Goal: Task Accomplishment & Management: Manage account settings

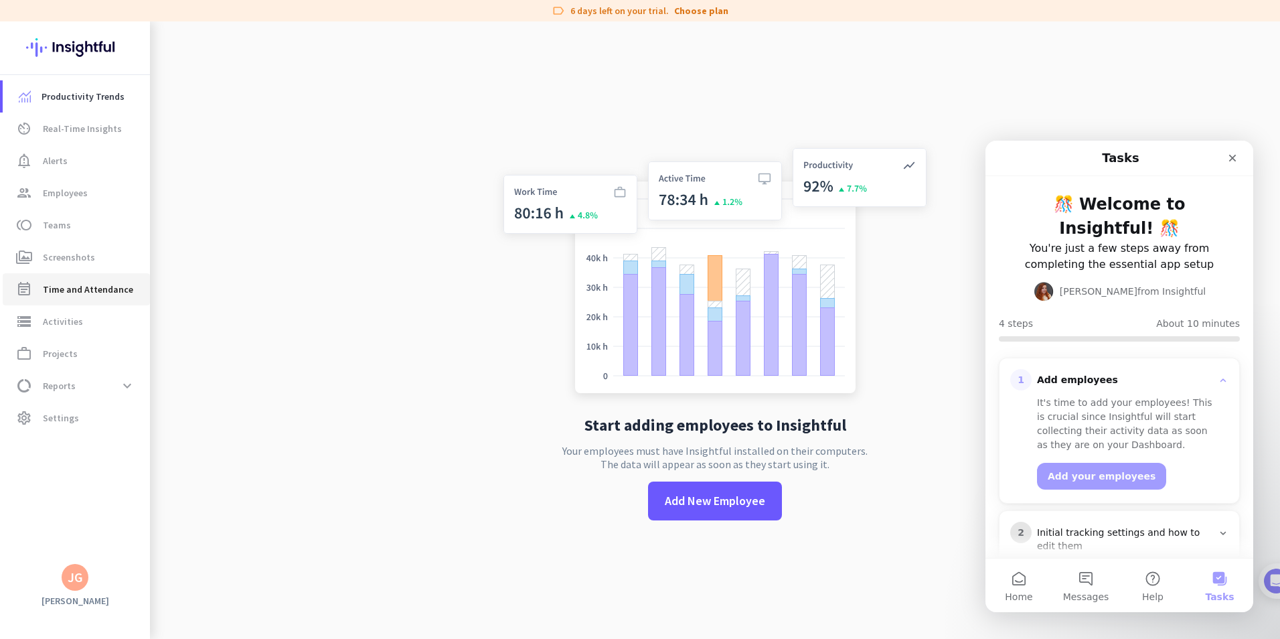
click at [84, 286] on span "Time and Attendance" at bounding box center [88, 289] width 90 height 16
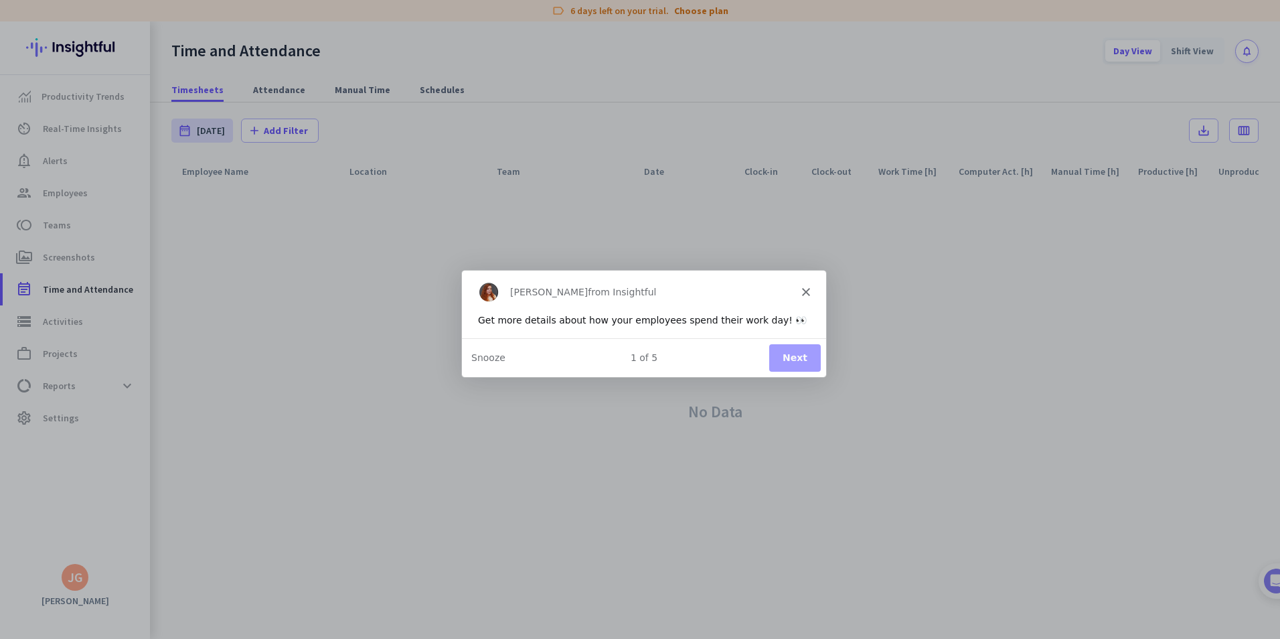
click at [794, 351] on button "Next" at bounding box center [794, 356] width 52 height 27
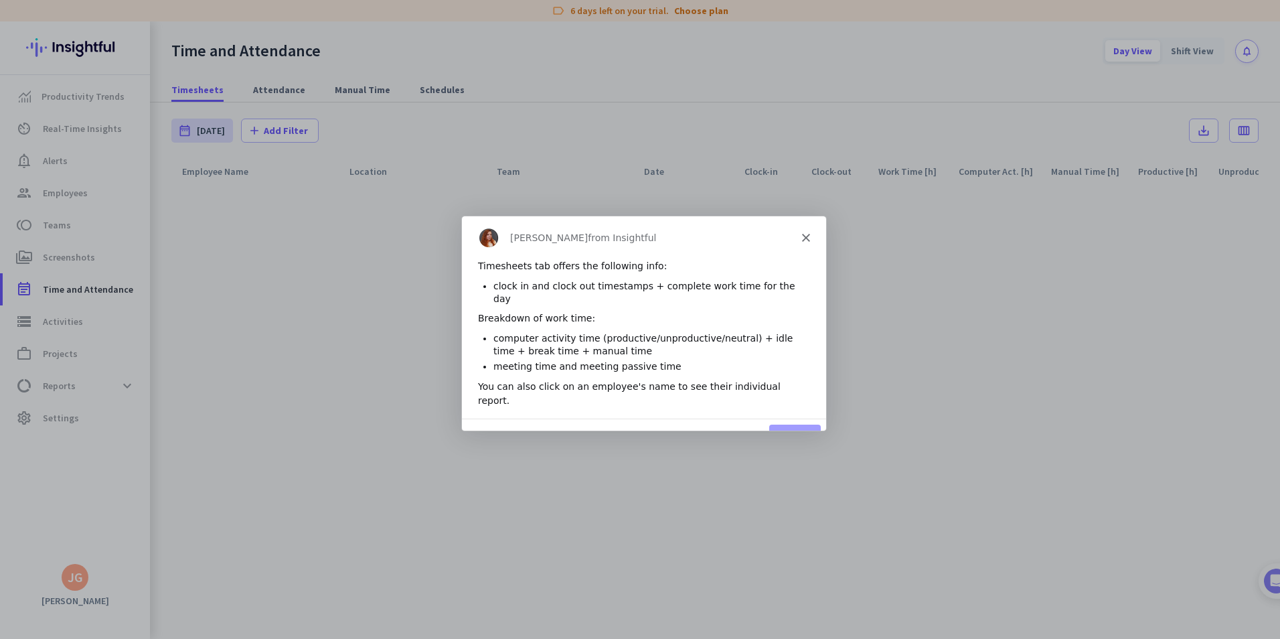
click at [789, 423] on button "Next" at bounding box center [794, 436] width 52 height 27
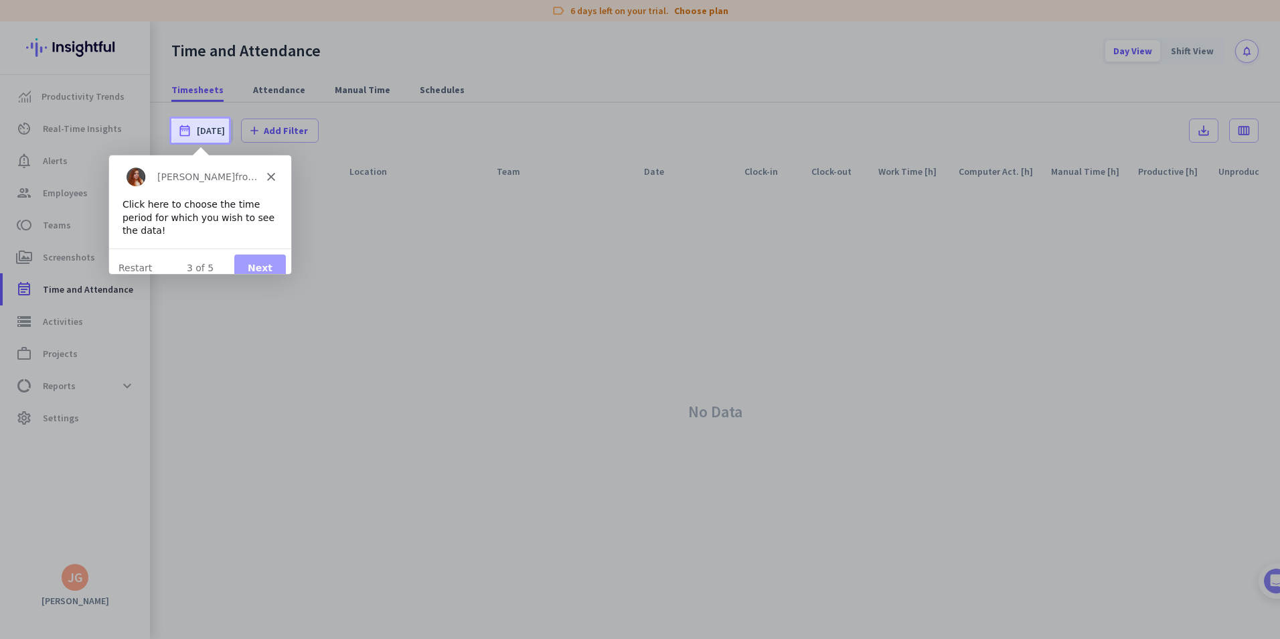
click at [259, 254] on button "Next" at bounding box center [260, 267] width 52 height 27
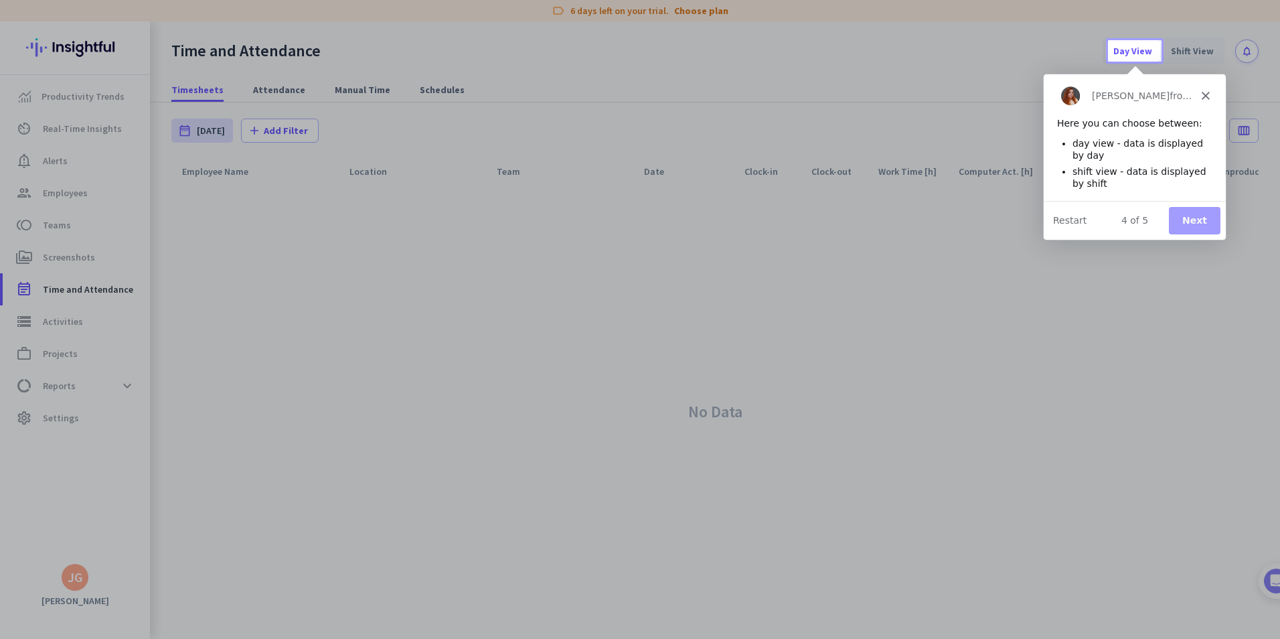
click at [1205, 214] on button "Next" at bounding box center [1194, 219] width 52 height 27
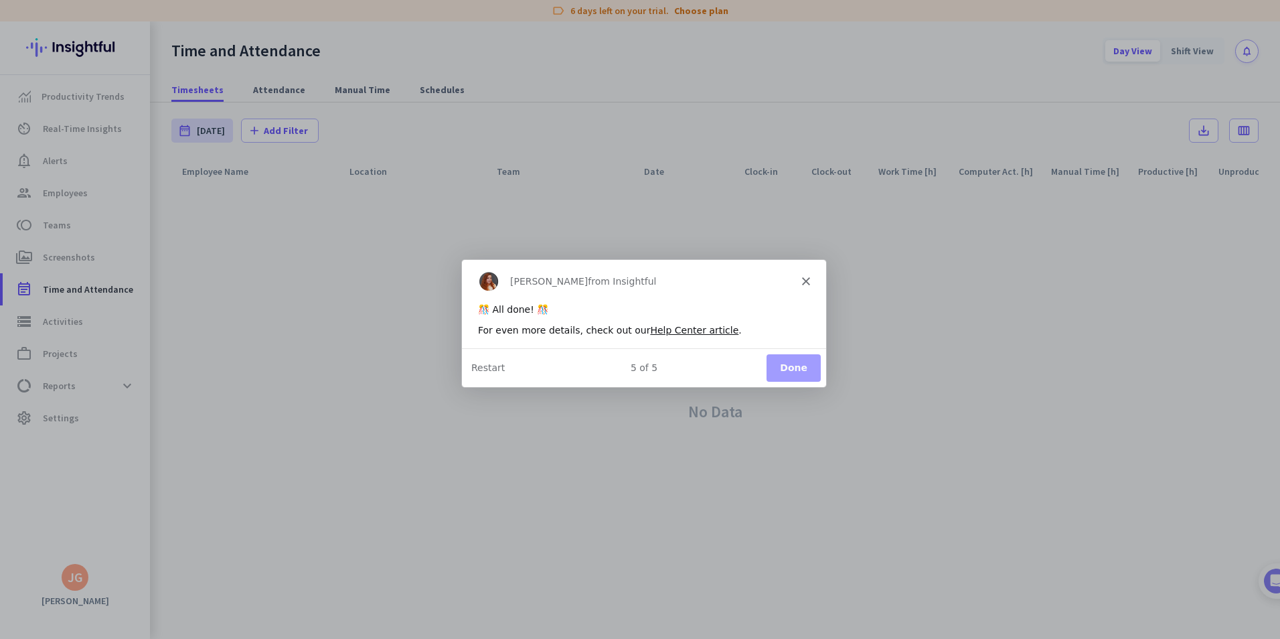
click at [789, 369] on button "Done" at bounding box center [793, 366] width 54 height 27
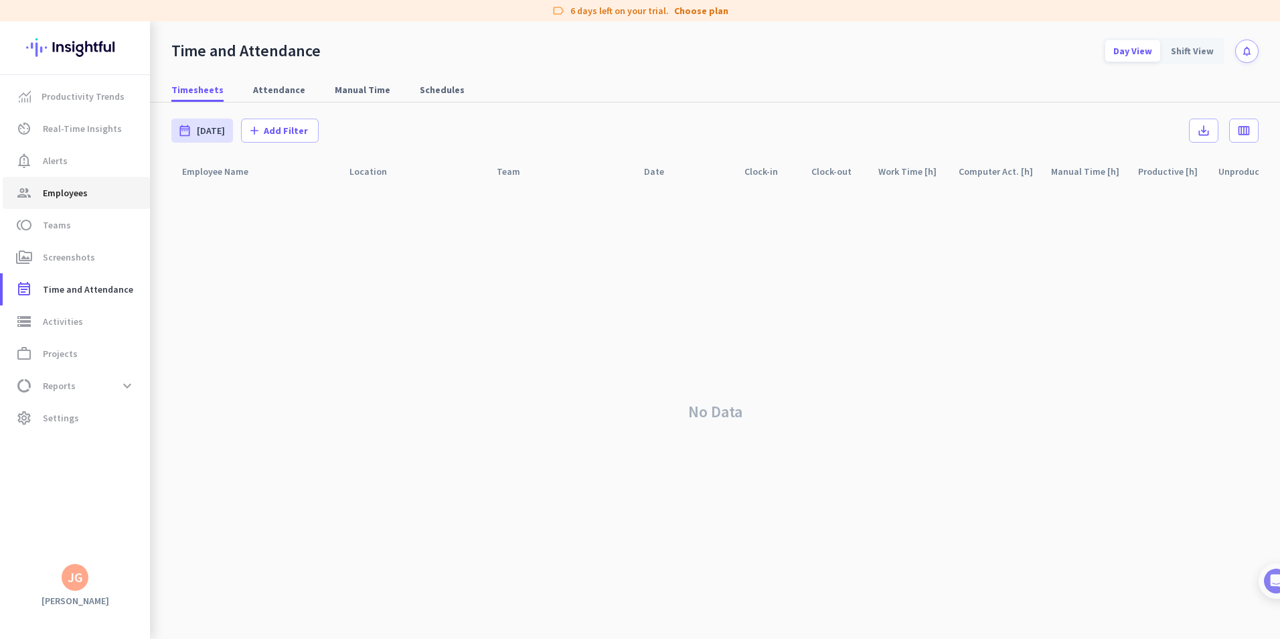
click at [66, 189] on span "Employees" at bounding box center [65, 193] width 45 height 16
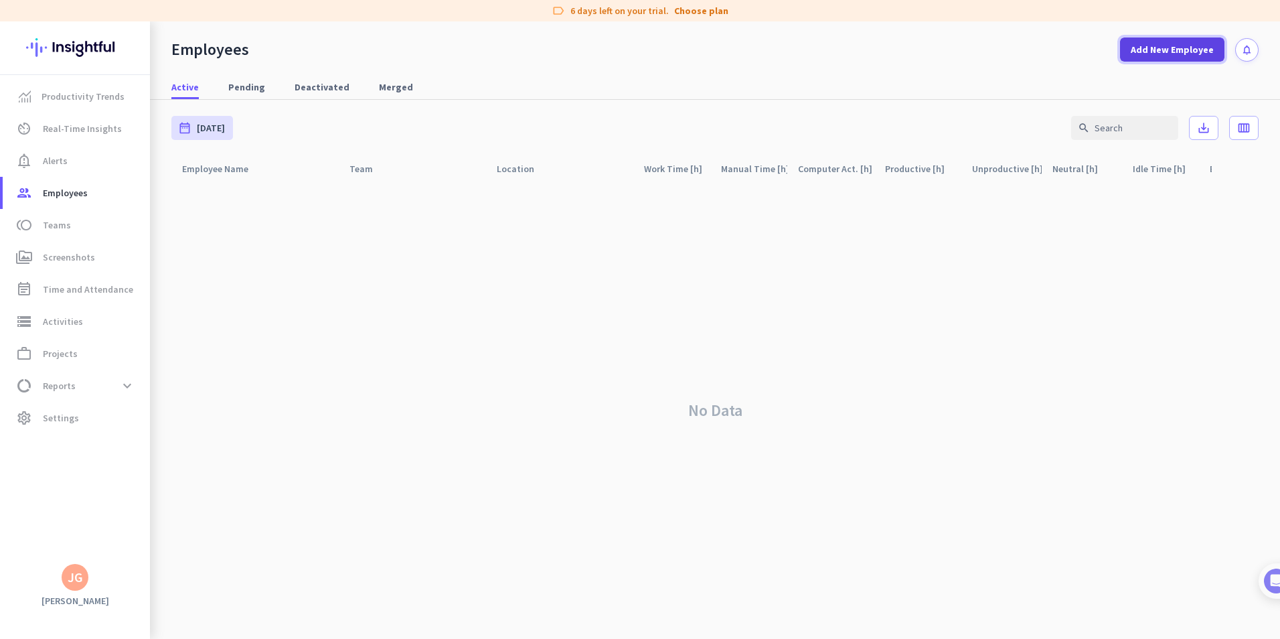
click at [1162, 48] on span "Add New Employee" at bounding box center [1172, 49] width 83 height 13
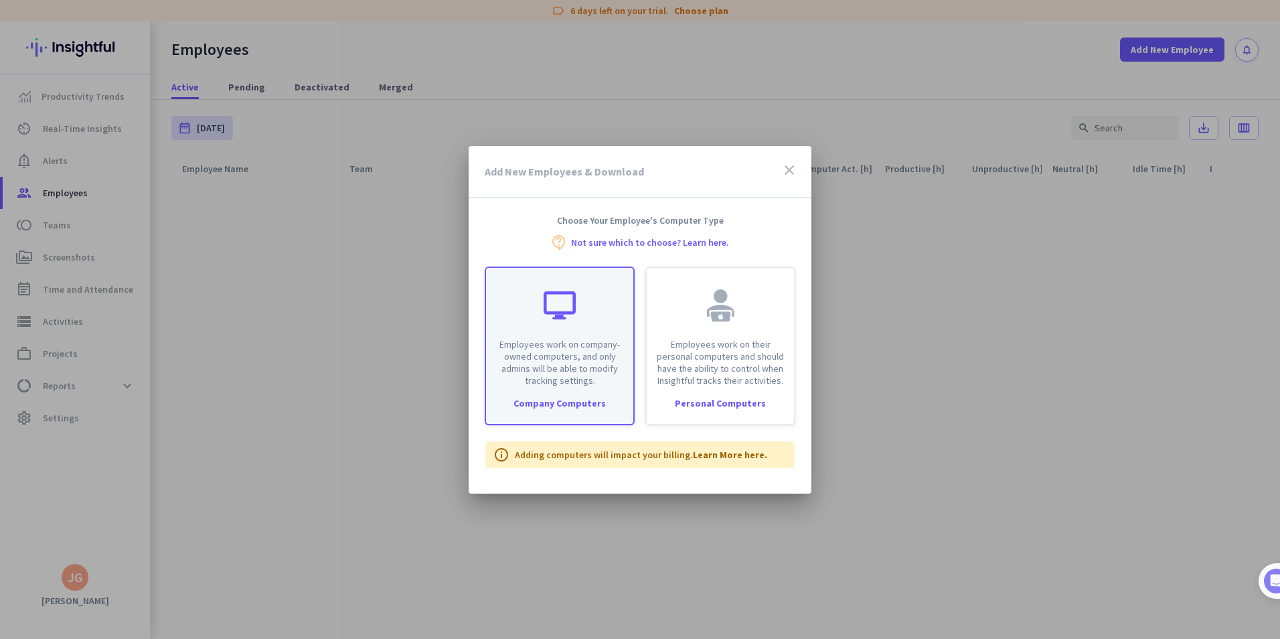
click at [557, 348] on p "Employees work on company-owned computers, and only admins will be able to modi…" at bounding box center [559, 362] width 131 height 48
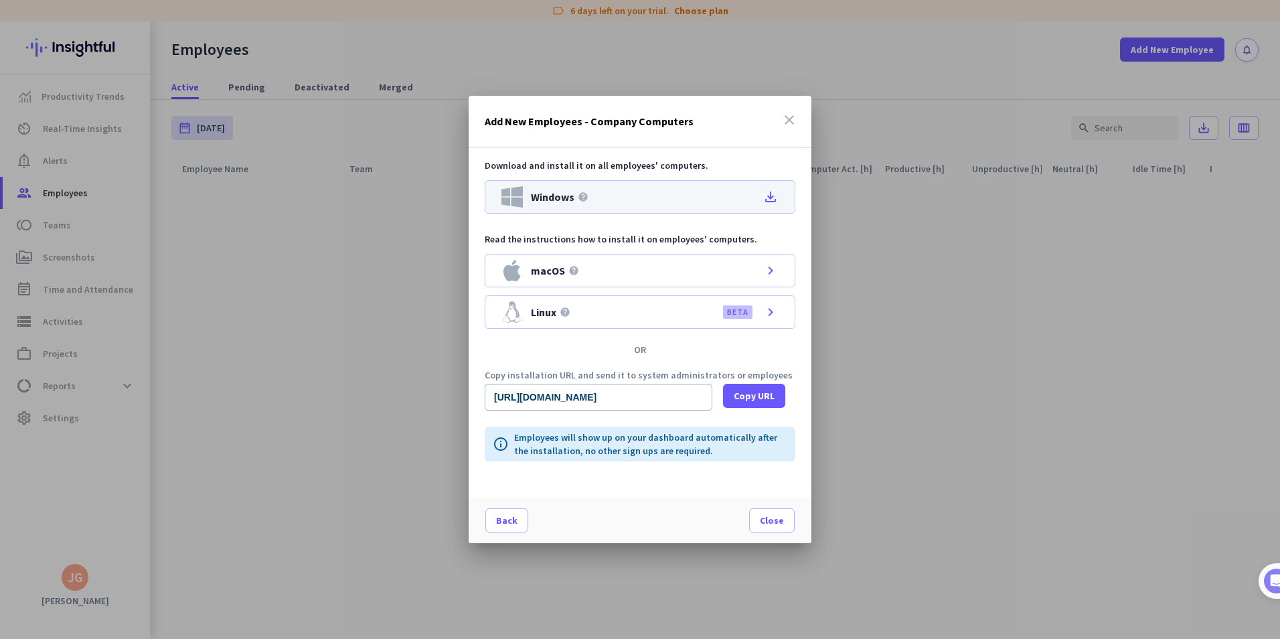
click at [643, 188] on div "Windows help file_download" at bounding box center [640, 196] width 311 height 33
click at [754, 390] on span "Copy URL" at bounding box center [754, 395] width 41 height 13
click at [790, 118] on icon "close" at bounding box center [789, 120] width 16 height 16
